Goal: Find specific page/section: Find specific page/section

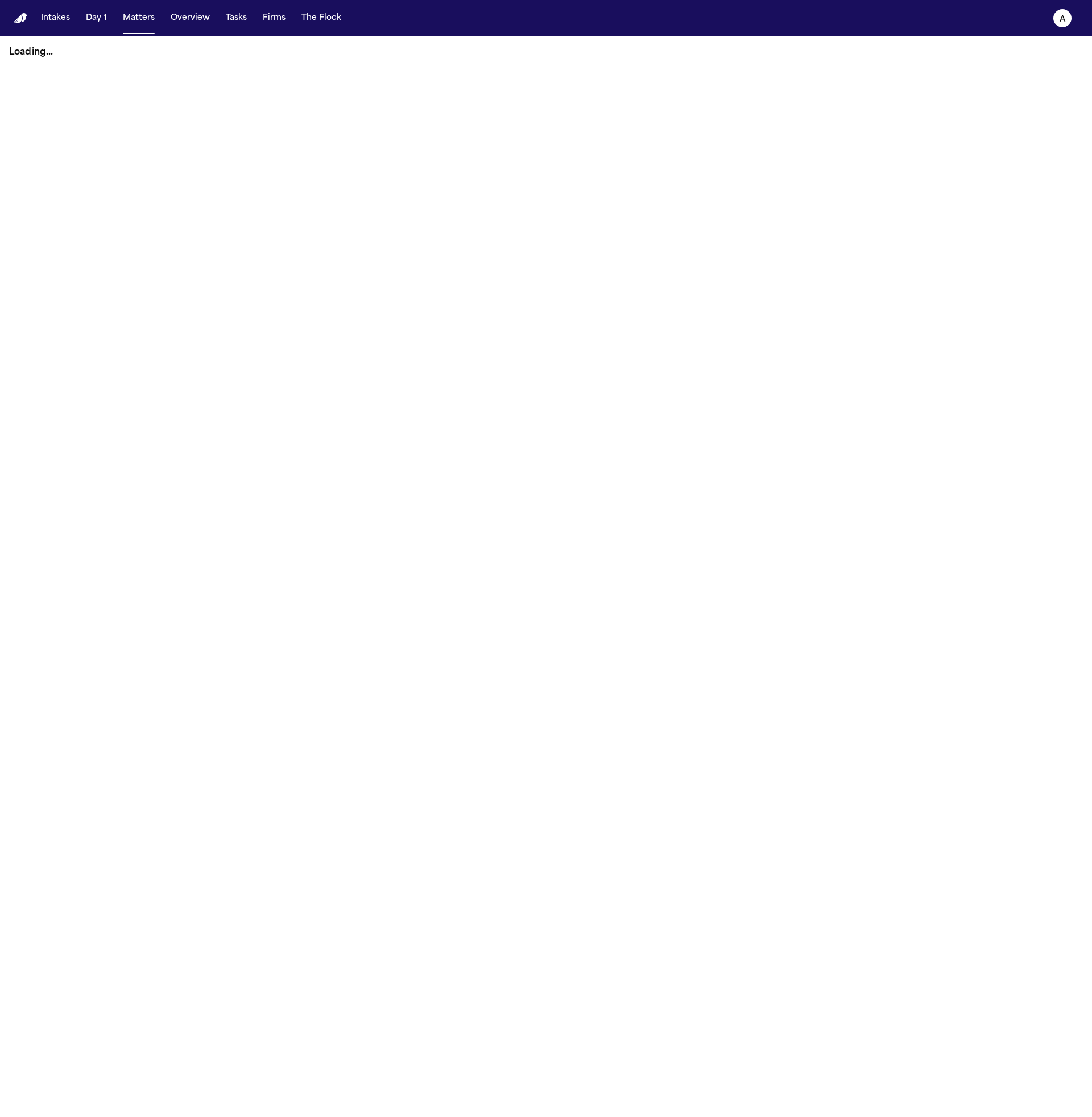
click at [1078, 25] on div "a" at bounding box center [1062, 17] width 32 height 25
click at [1069, 20] on icon "a" at bounding box center [1062, 18] width 18 height 18
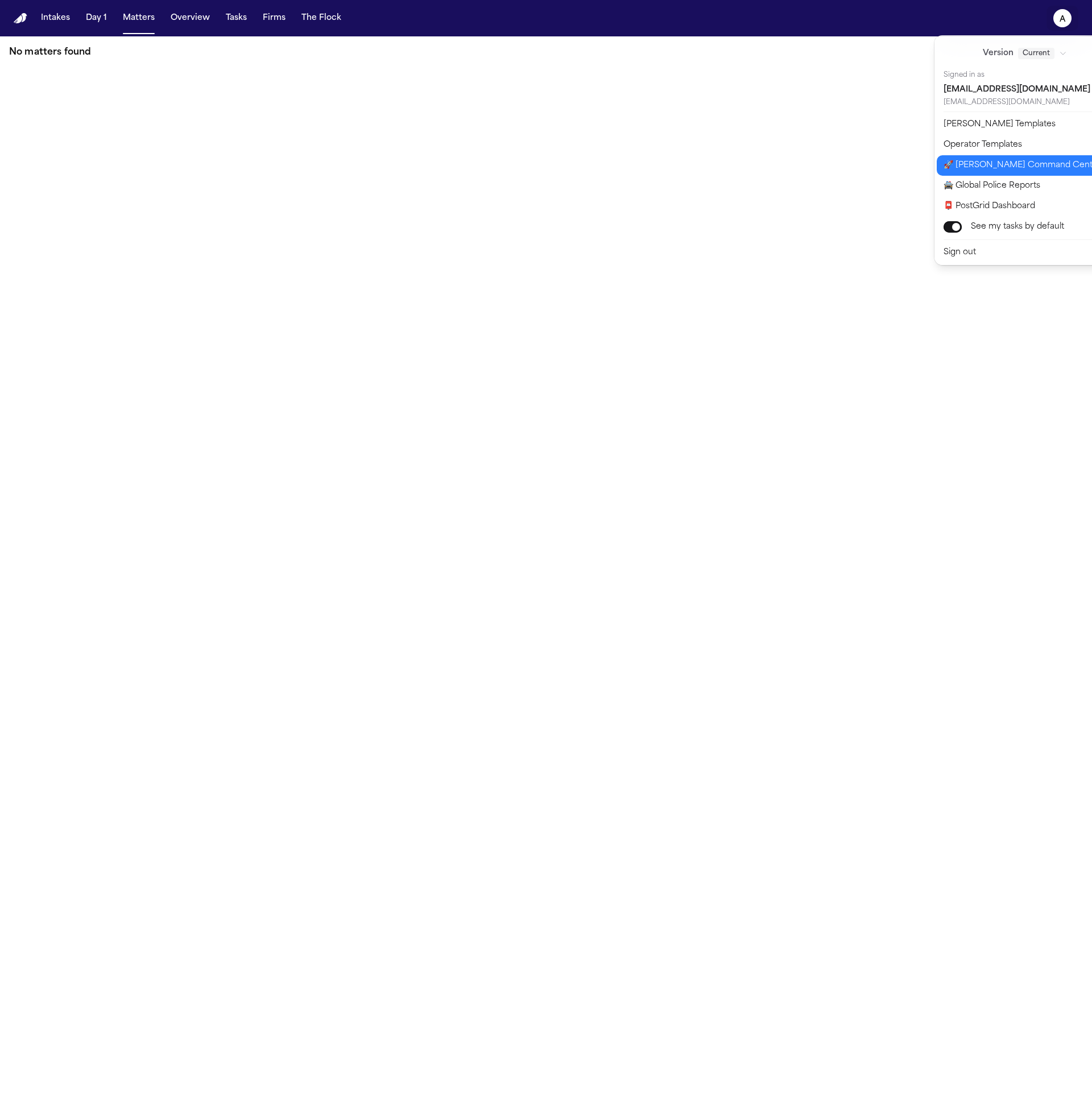
click at [1021, 169] on button "🚀 [PERSON_NAME] Command Center" at bounding box center [1032, 165] width 190 height 20
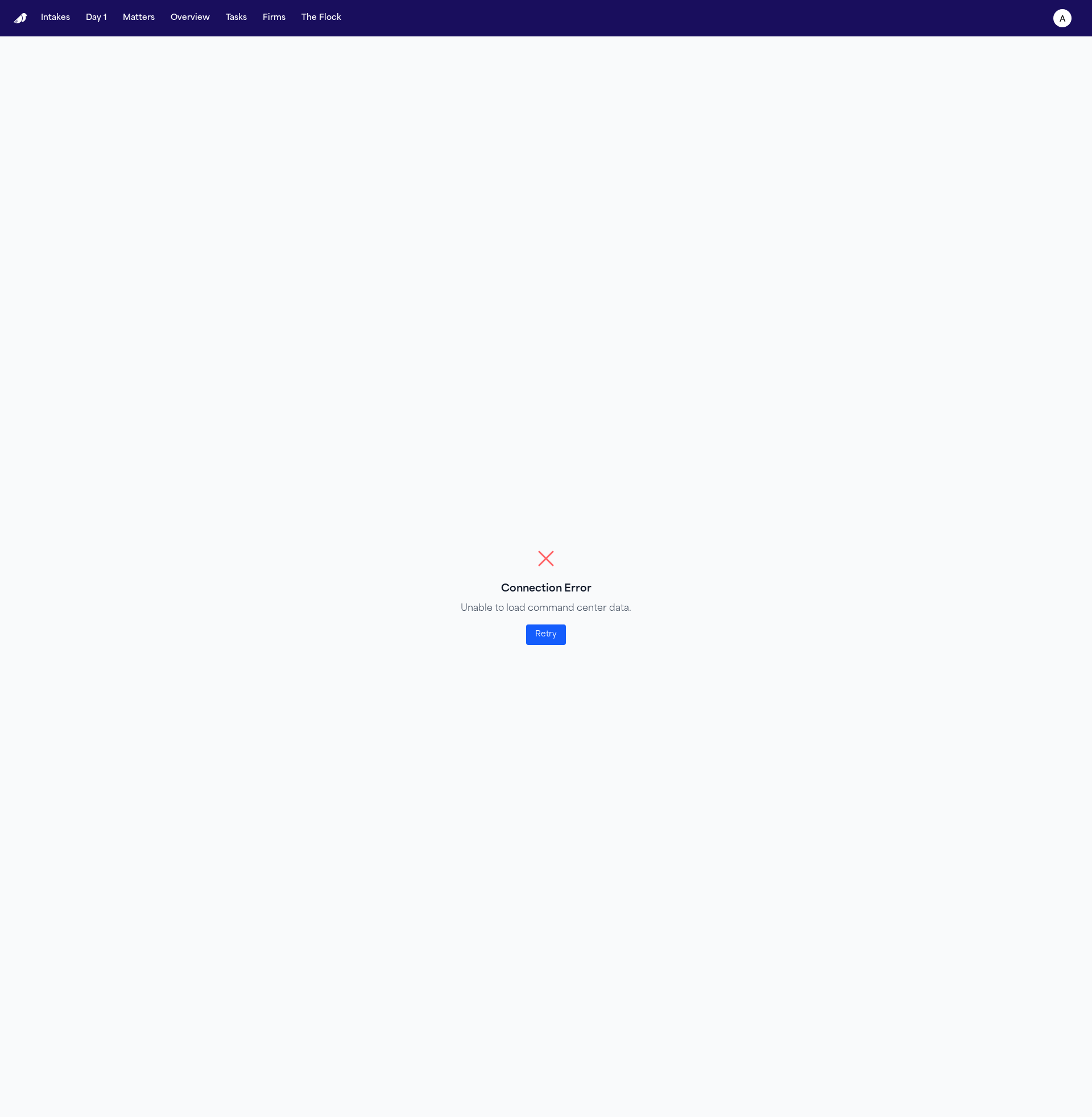
click at [560, 643] on div "Connection Error Unable to load command center data. Retry" at bounding box center [546, 595] width 171 height 100
click at [553, 640] on button "Retry" at bounding box center [546, 634] width 39 height 20
